Goal: Obtain resource: Obtain resource

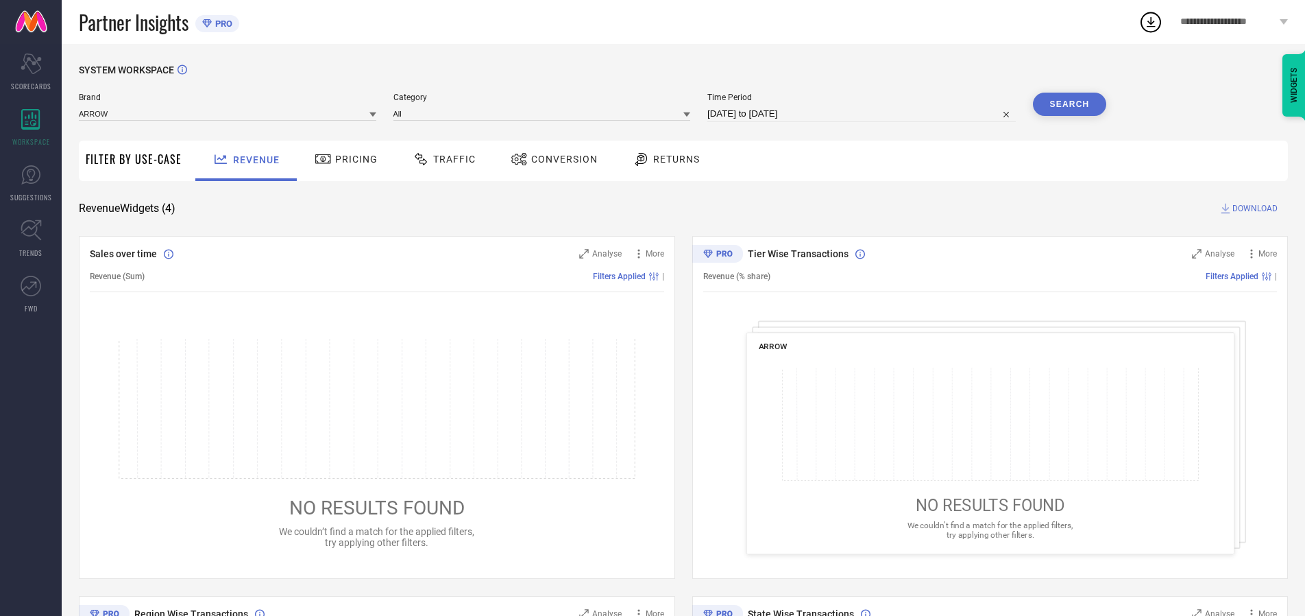
click at [441, 159] on span "Traffic" at bounding box center [454, 159] width 43 height 11
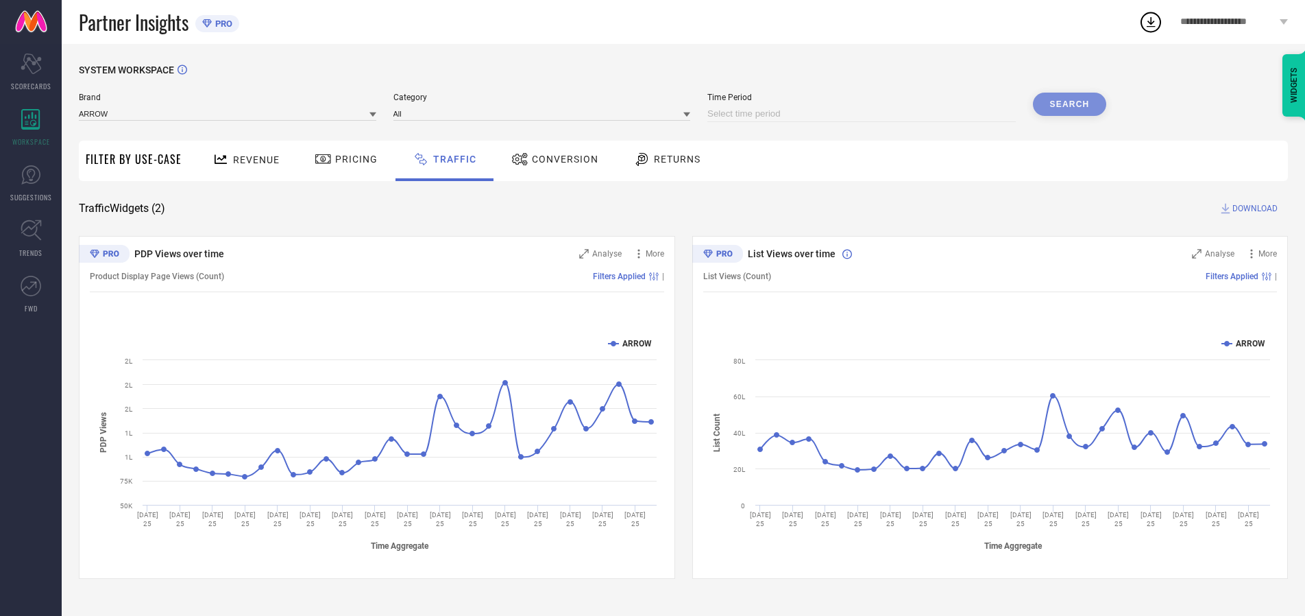
click at [864, 114] on input at bounding box center [862, 114] width 309 height 16
select select "8"
select select "2025"
select select "9"
select select "2025"
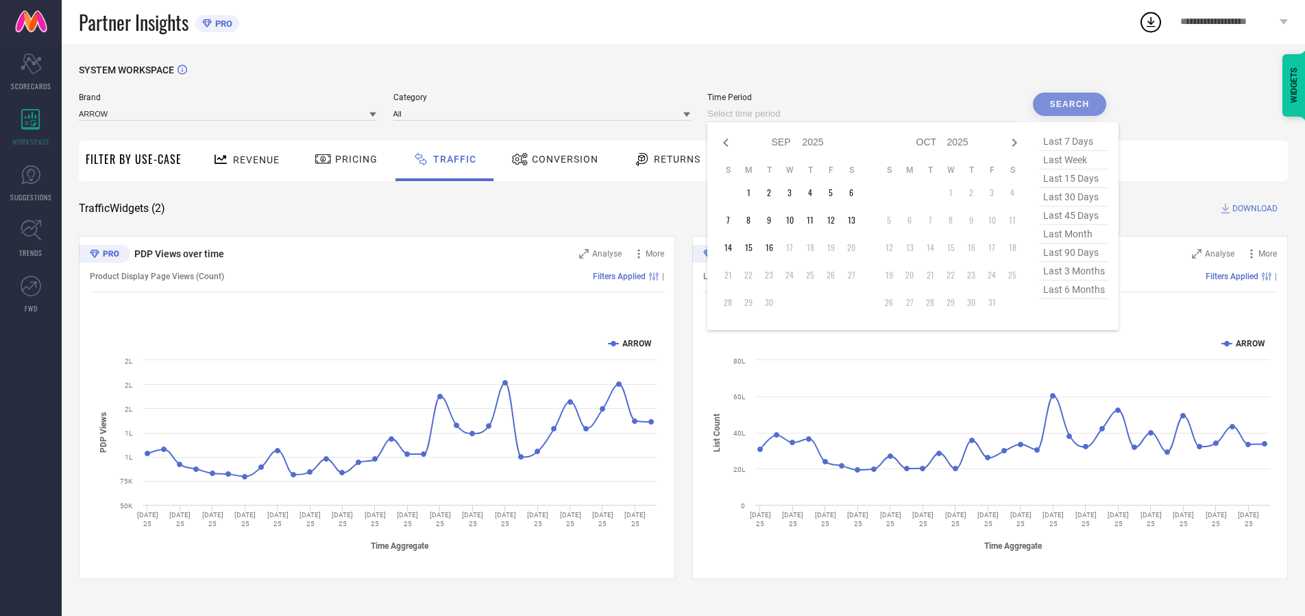
click at [773, 248] on td "16" at bounding box center [769, 247] width 21 height 21
type input "[DATE] to [DATE]"
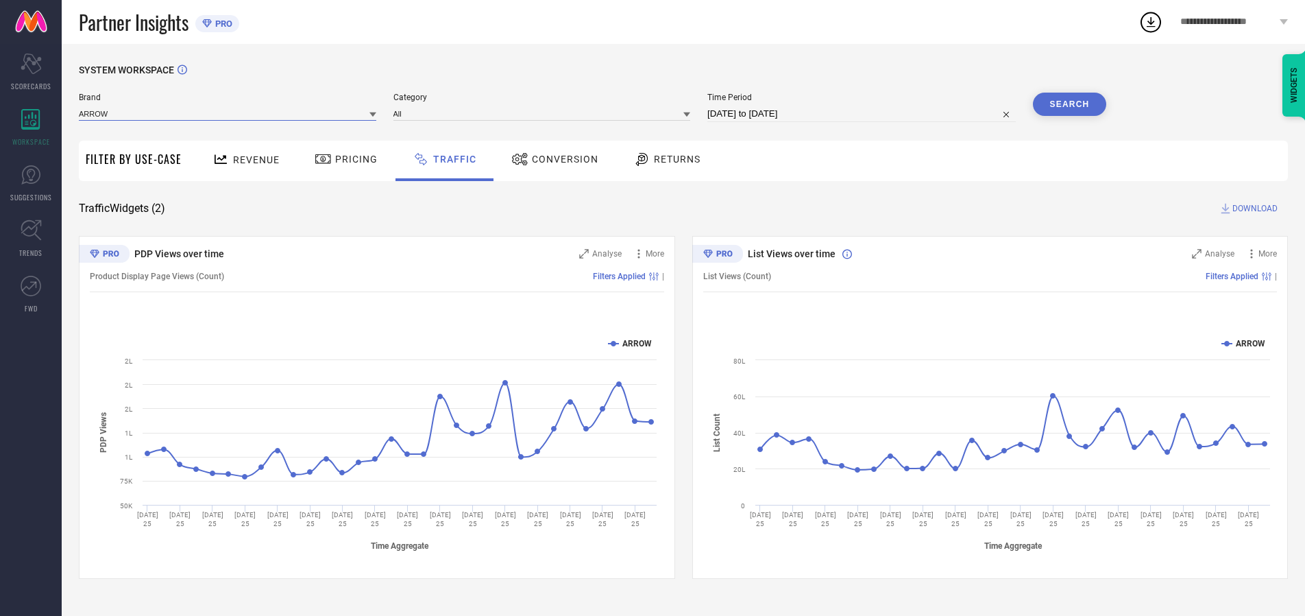
click at [228, 113] on input at bounding box center [228, 113] width 298 height 14
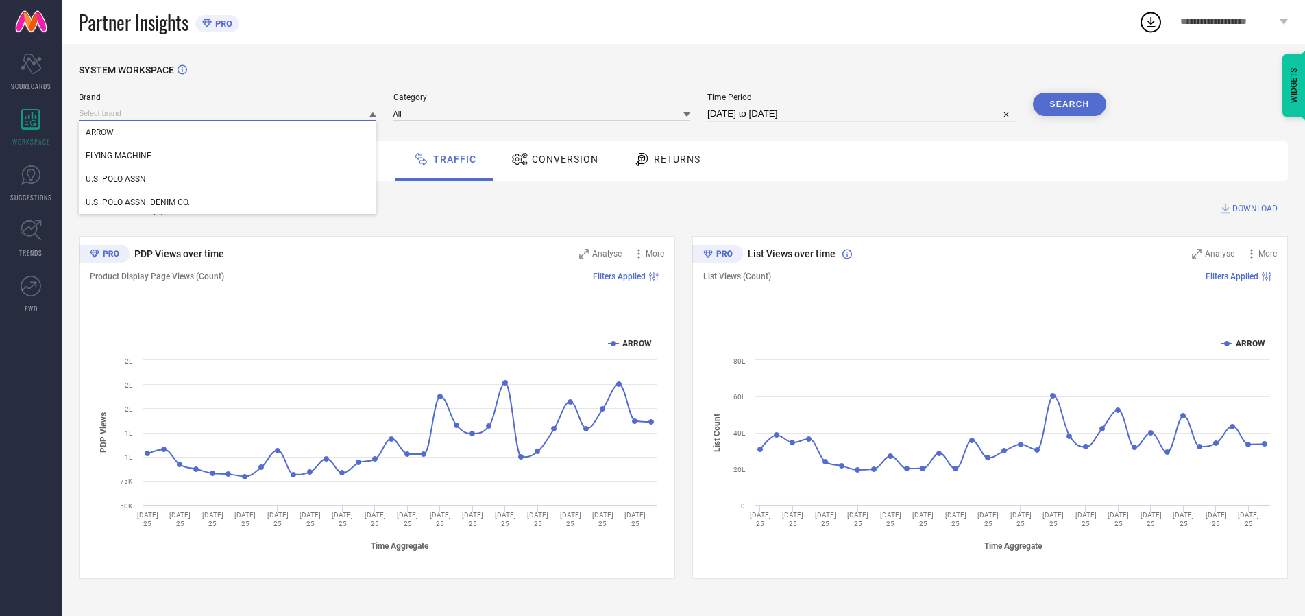
click at [228, 113] on input at bounding box center [228, 113] width 298 height 14
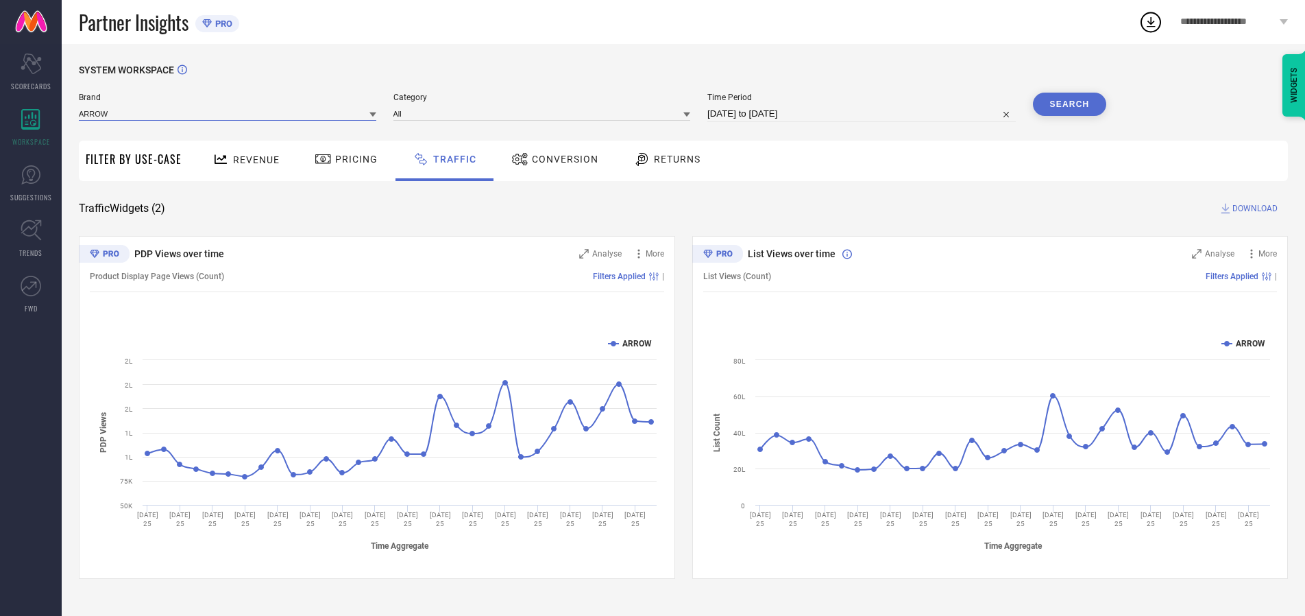
click at [228, 113] on input at bounding box center [228, 113] width 298 height 14
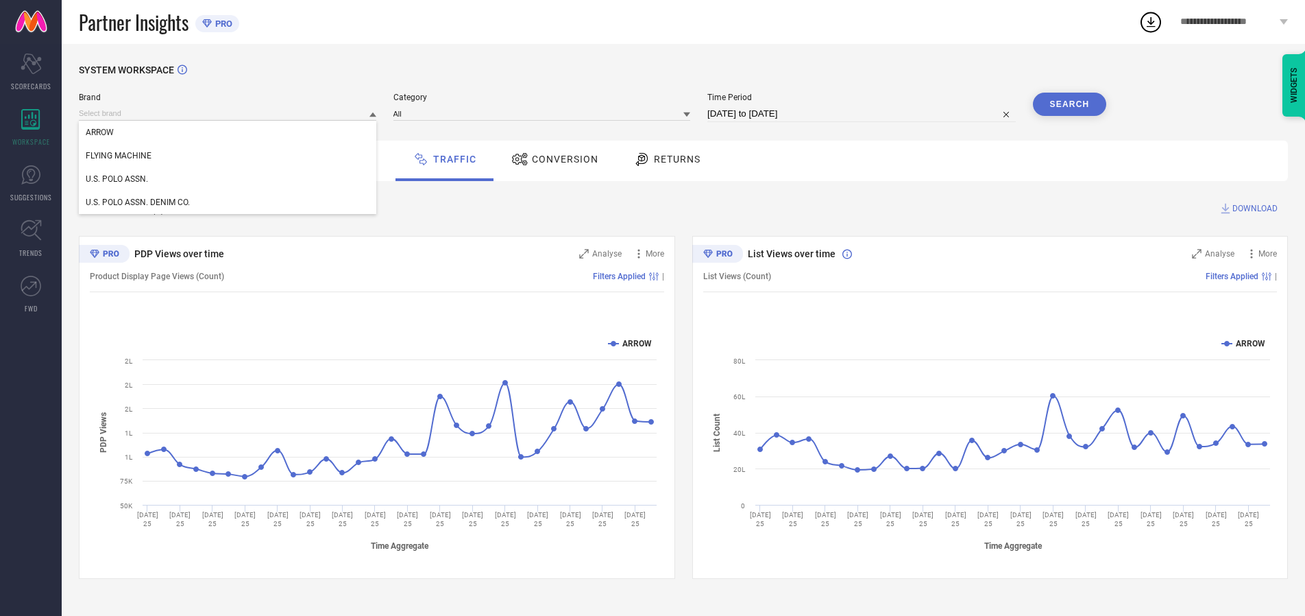
click at [228, 179] on div "U.S. POLO ASSN." at bounding box center [228, 178] width 298 height 23
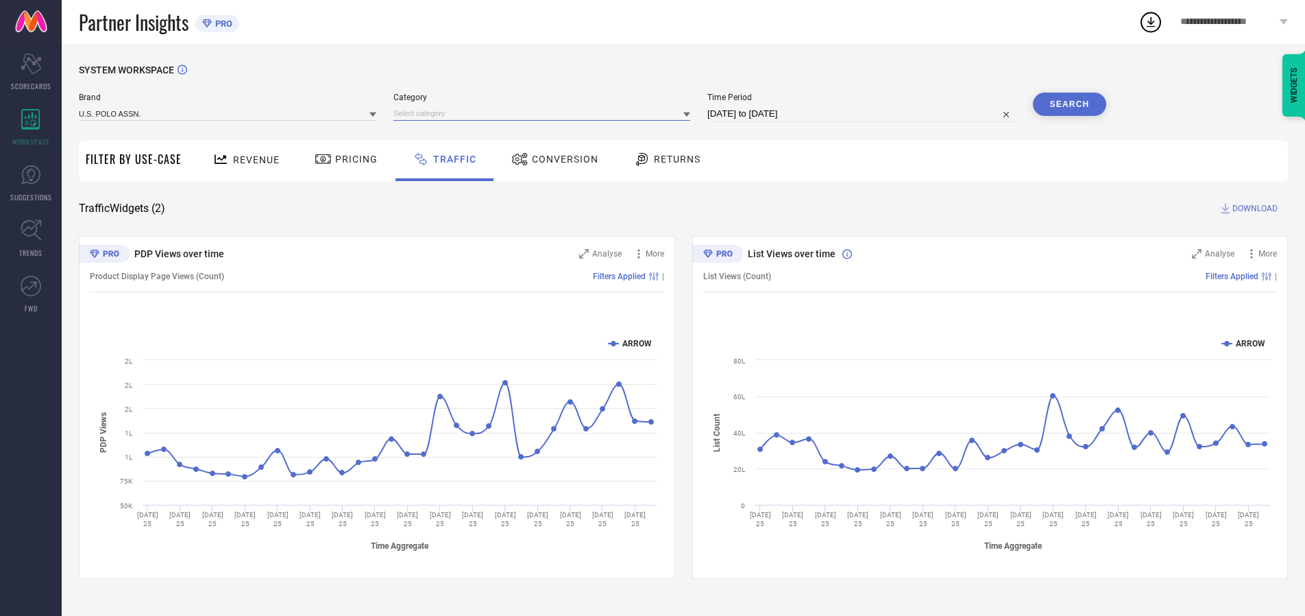
click at [545, 113] on input at bounding box center [543, 113] width 298 height 14
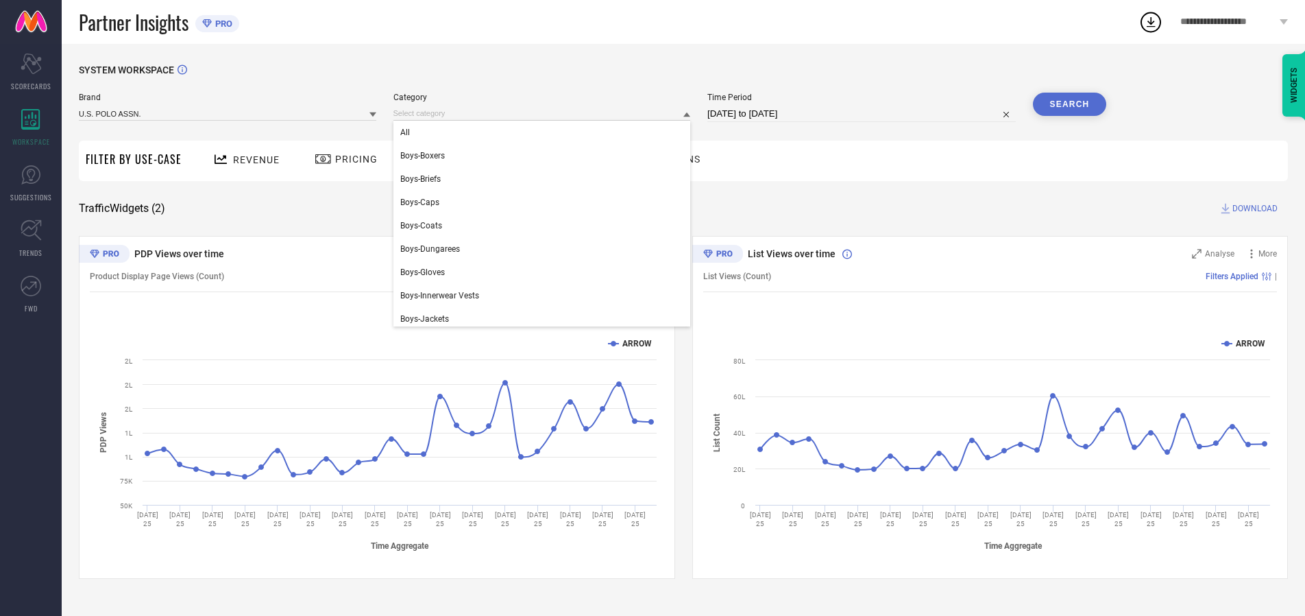
click at [545, 132] on div "All" at bounding box center [543, 132] width 298 height 23
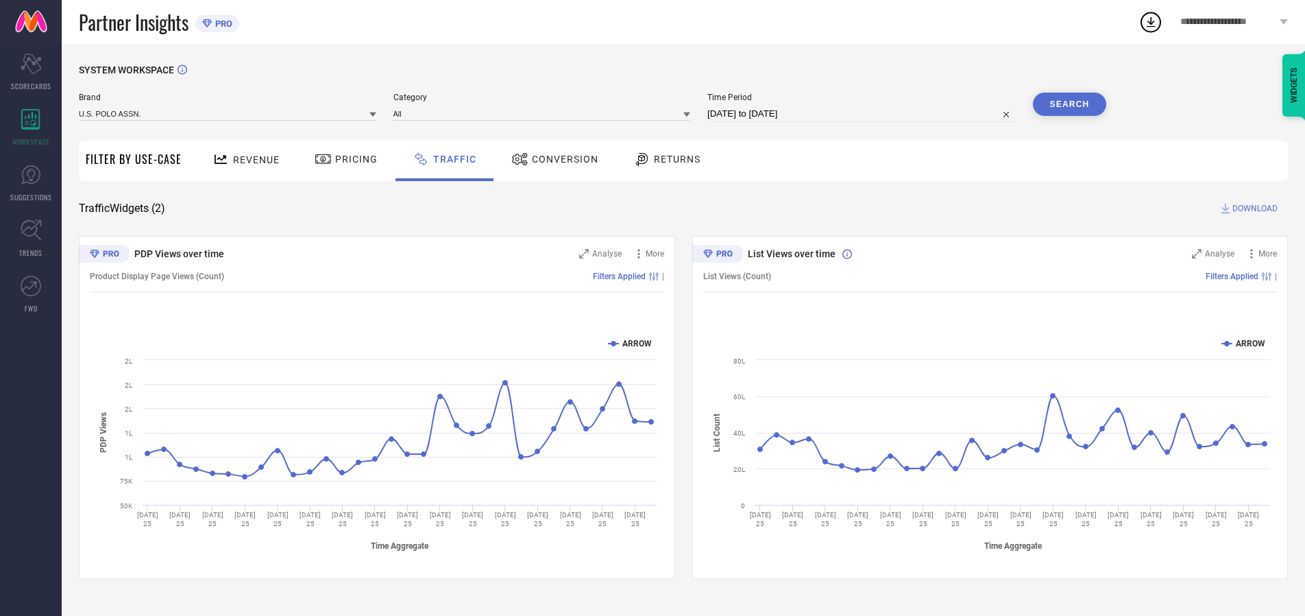
click at [1070, 104] on button "Search" at bounding box center [1070, 104] width 74 height 23
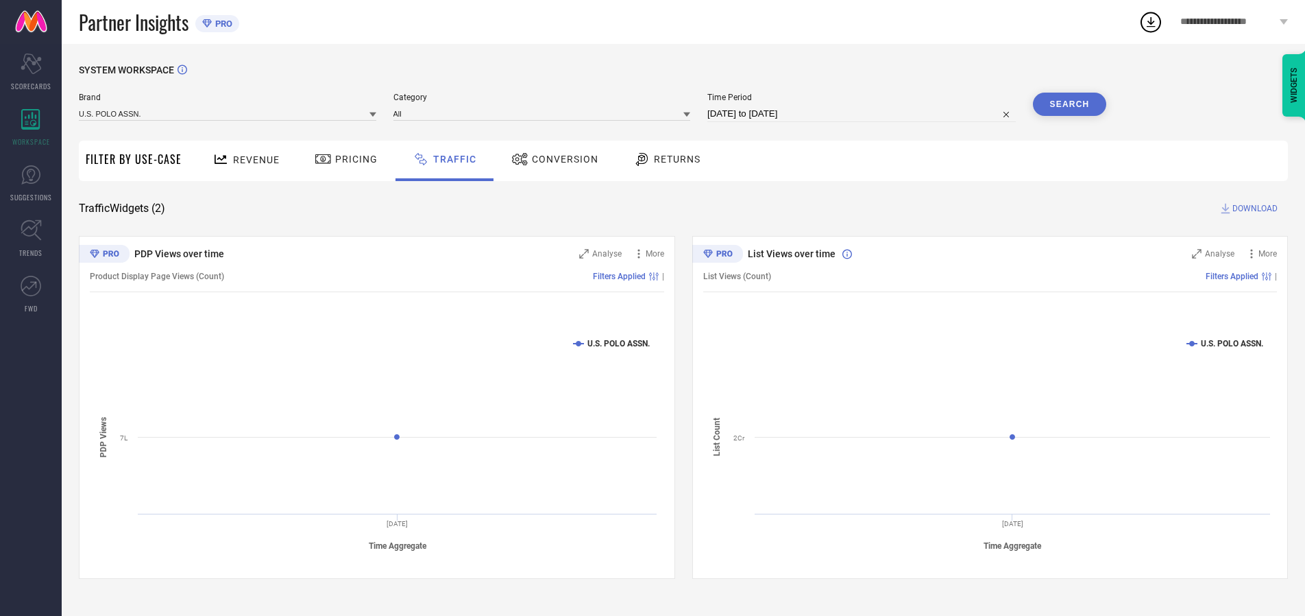
click at [1253, 208] on span "DOWNLOAD" at bounding box center [1255, 209] width 45 height 14
click at [228, 113] on input at bounding box center [228, 113] width 298 height 14
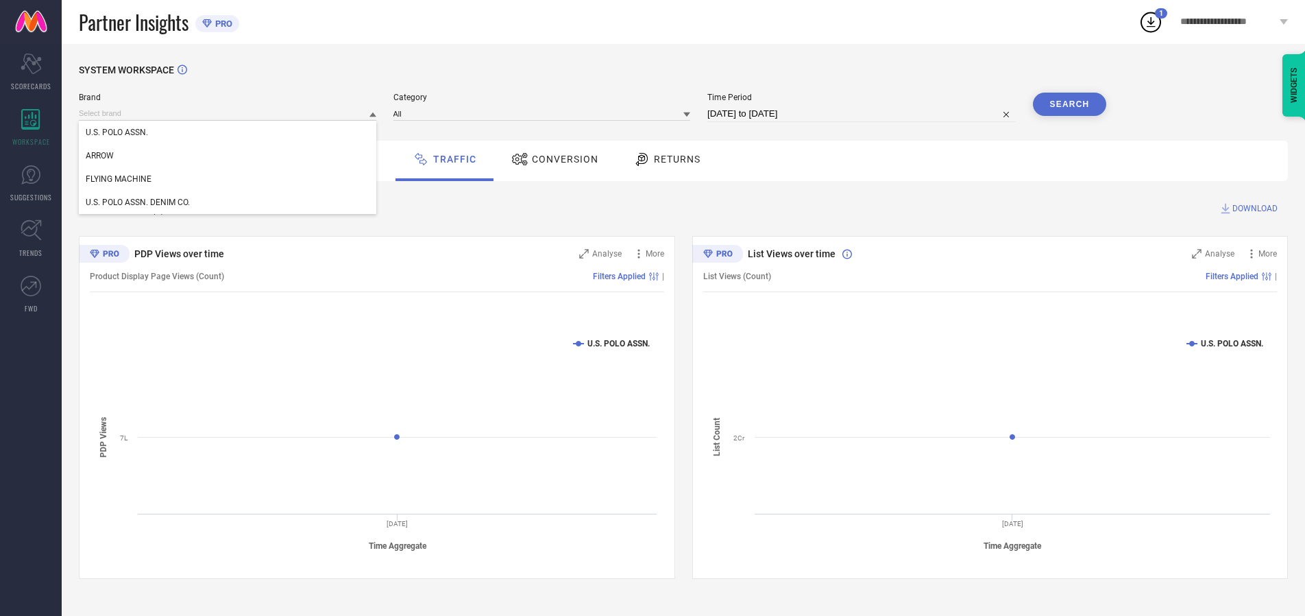
click at [228, 202] on div "U.S. POLO ASSN. DENIM CO." at bounding box center [228, 202] width 298 height 23
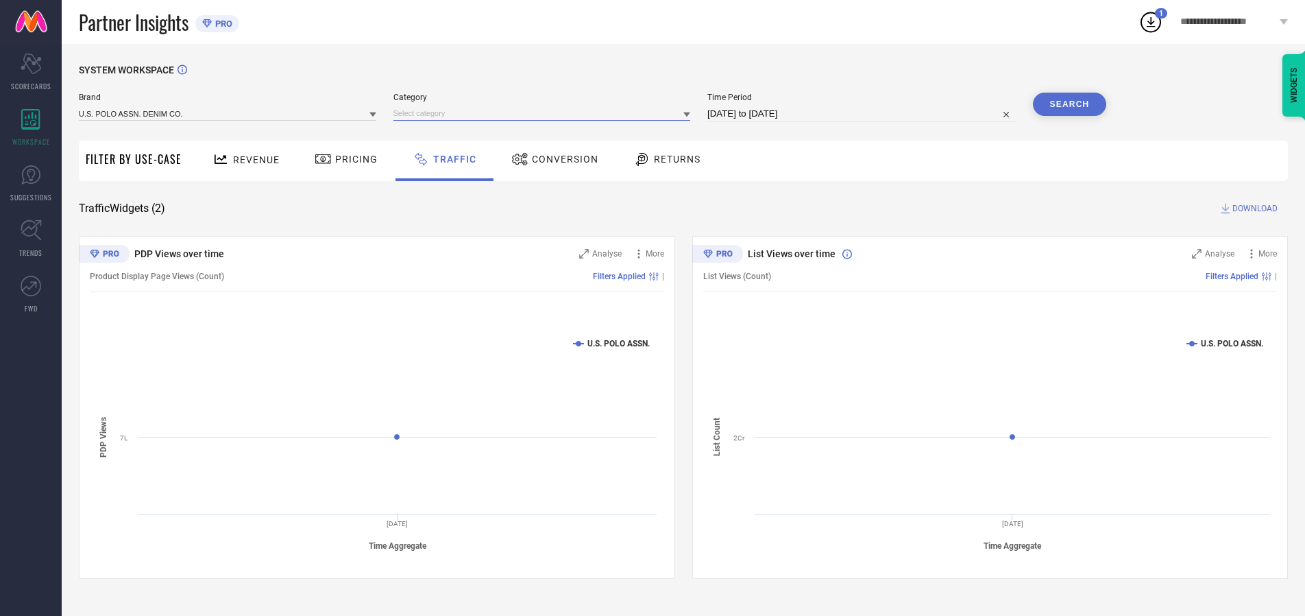
click at [545, 113] on input at bounding box center [543, 113] width 298 height 14
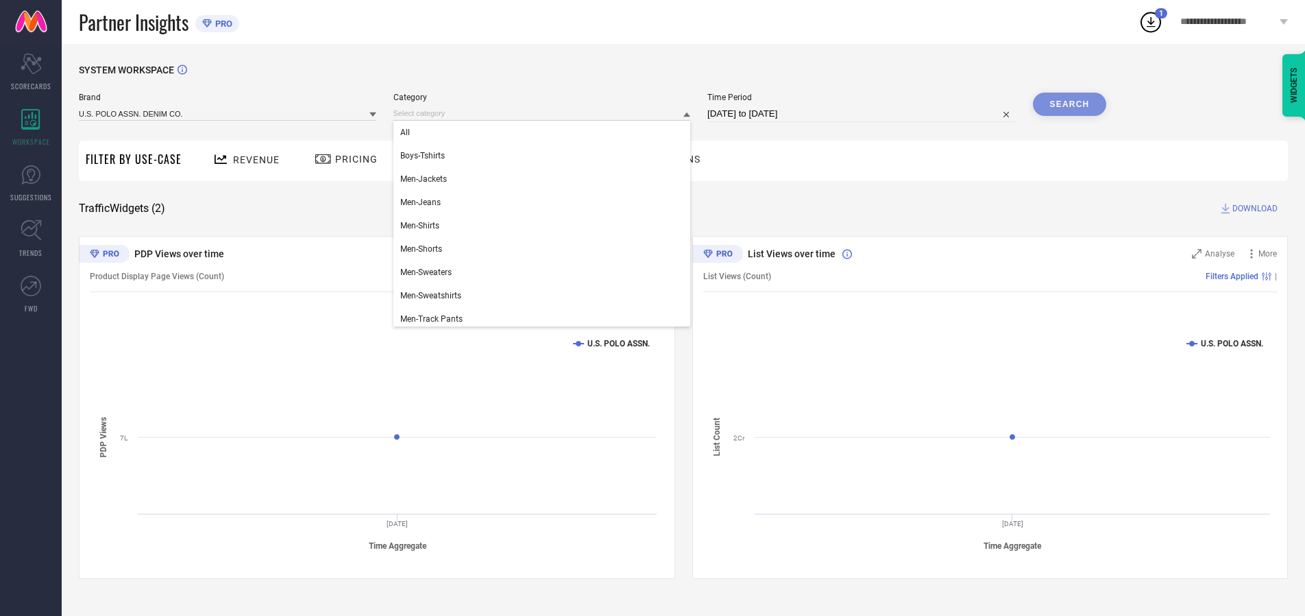
click at [545, 132] on div "All" at bounding box center [543, 132] width 298 height 23
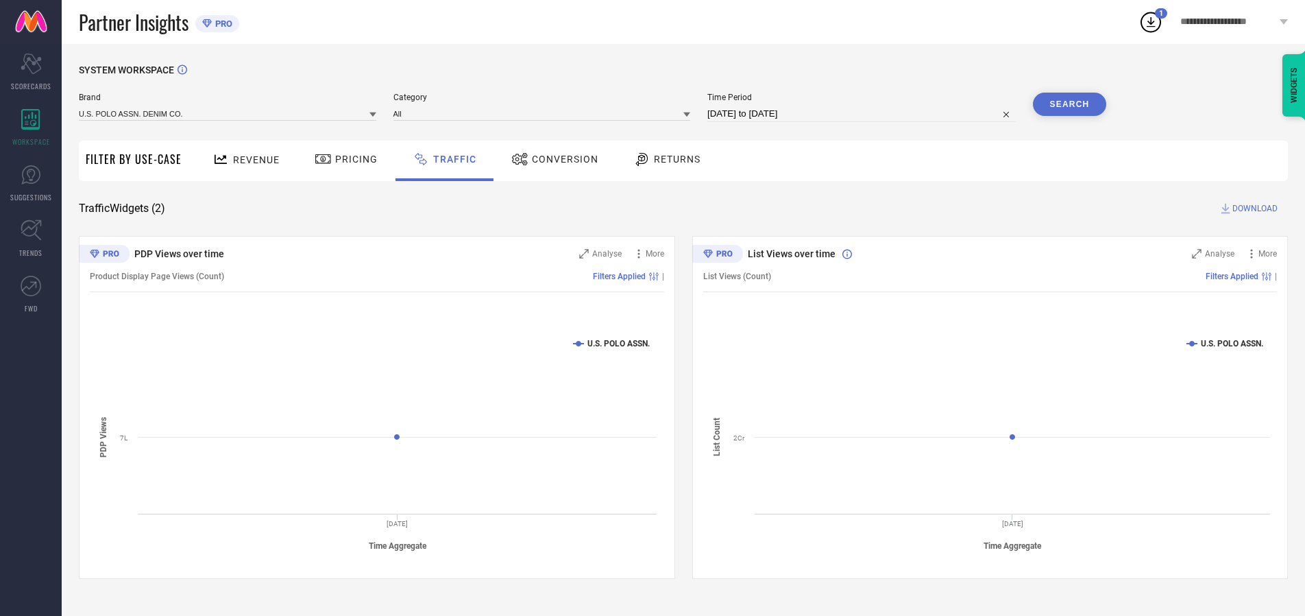
click at [1070, 104] on button "Search" at bounding box center [1070, 104] width 74 height 23
click at [1253, 208] on span "DOWNLOAD" at bounding box center [1255, 209] width 45 height 14
